Goal: Check status: Check status

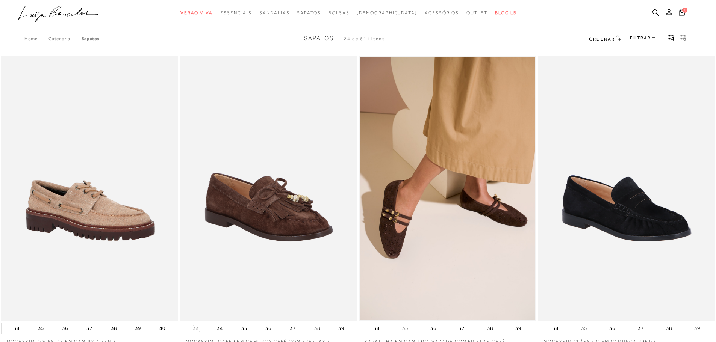
click at [668, 12] on icon at bounding box center [669, 12] width 6 height 6
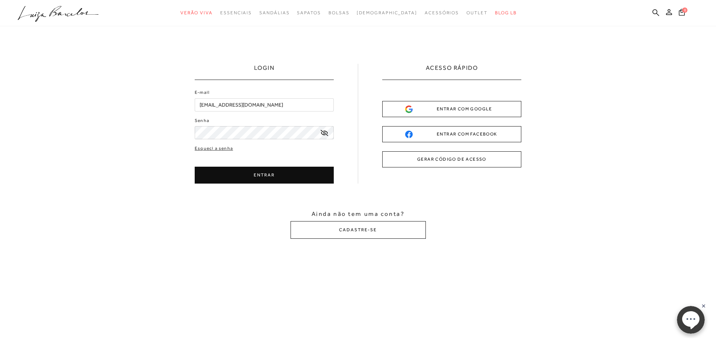
click at [260, 177] on button "ENTRAR" at bounding box center [264, 175] width 139 height 17
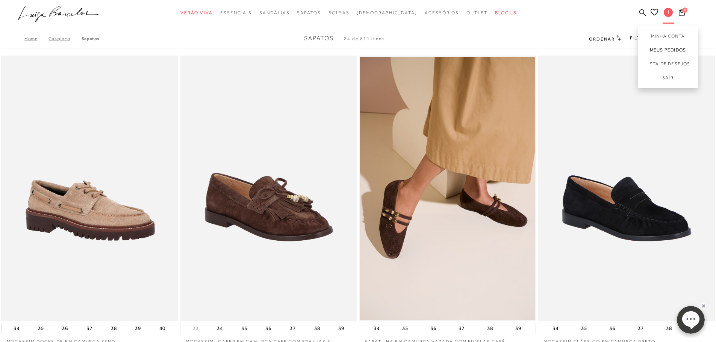
click at [663, 50] on link "Meus Pedidos" at bounding box center [668, 50] width 60 height 14
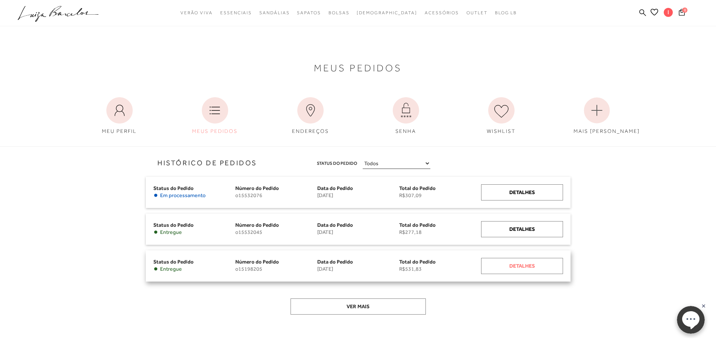
click at [494, 269] on div "Detalhes" at bounding box center [522, 266] width 82 height 16
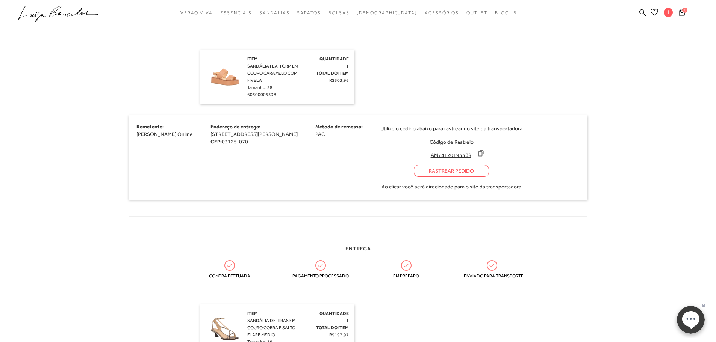
scroll to position [263, 0]
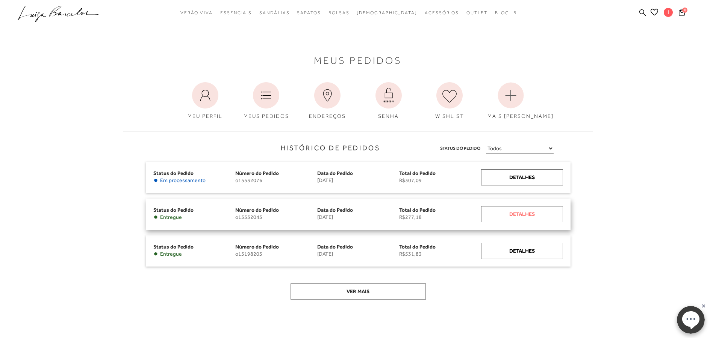
click at [507, 212] on div "Detalhes" at bounding box center [522, 214] width 82 height 16
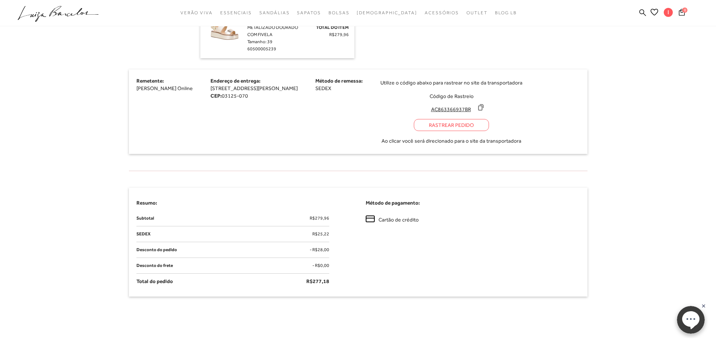
scroll to position [301, 0]
